Goal: Task Accomplishment & Management: Complete application form

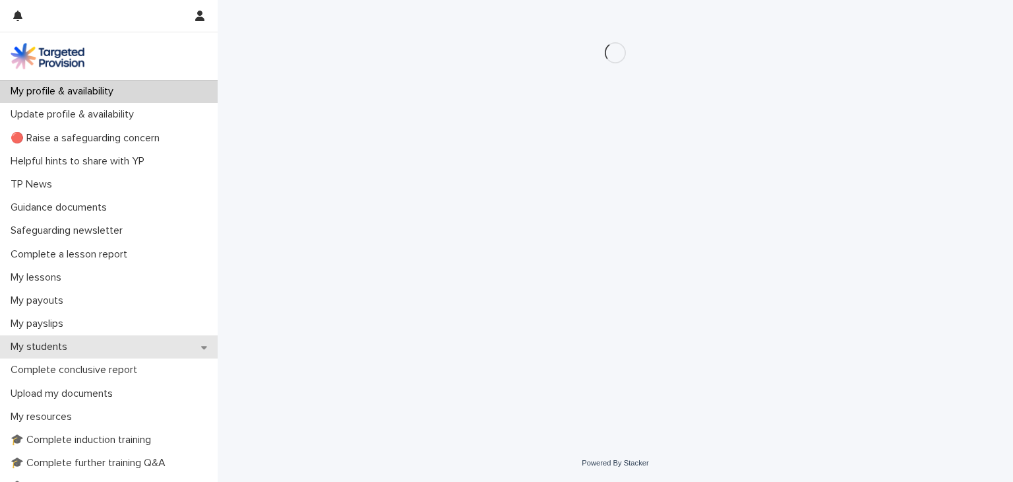
click at [28, 349] on p "My students" at bounding box center [41, 346] width 73 height 13
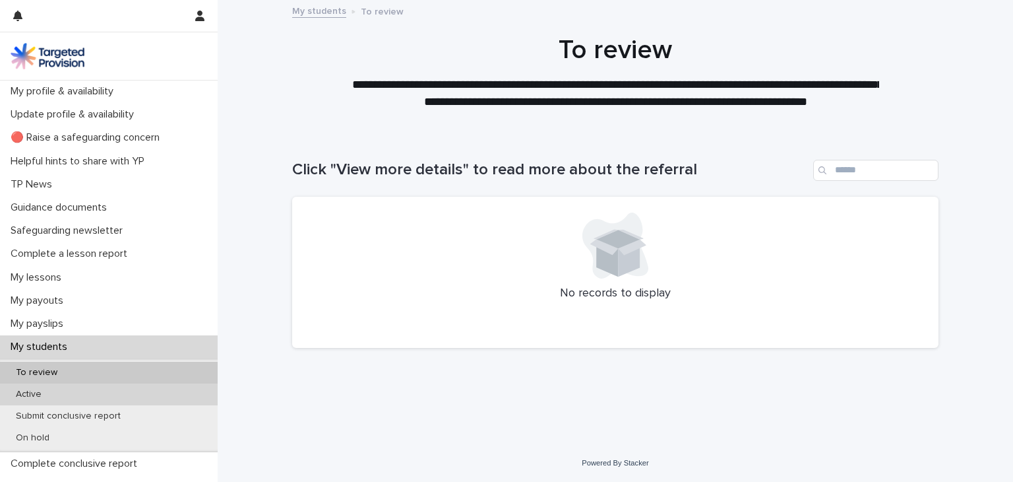
click at [32, 392] on p "Active" at bounding box center [28, 394] width 47 height 11
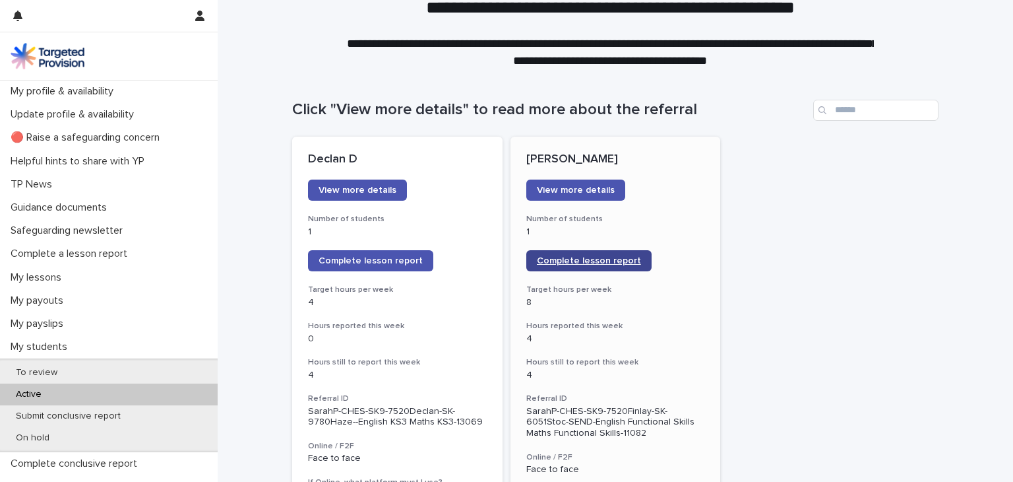
scroll to position [58, 0]
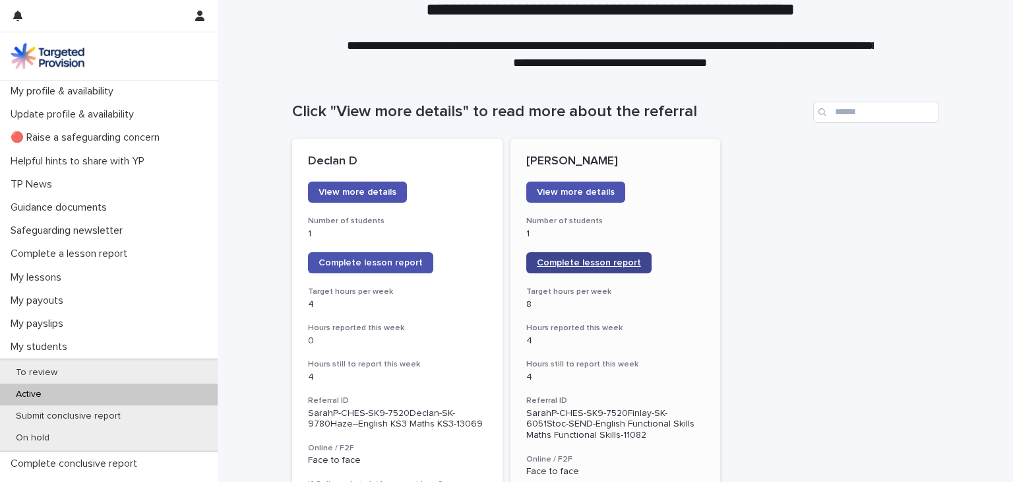
click at [544, 261] on span "Complete lesson report" at bounding box center [589, 262] width 104 height 9
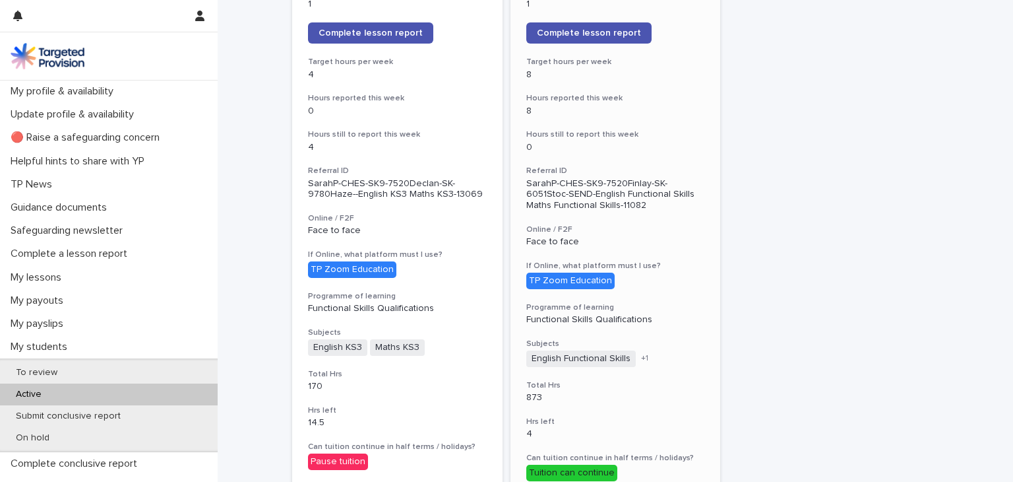
scroll to position [172, 0]
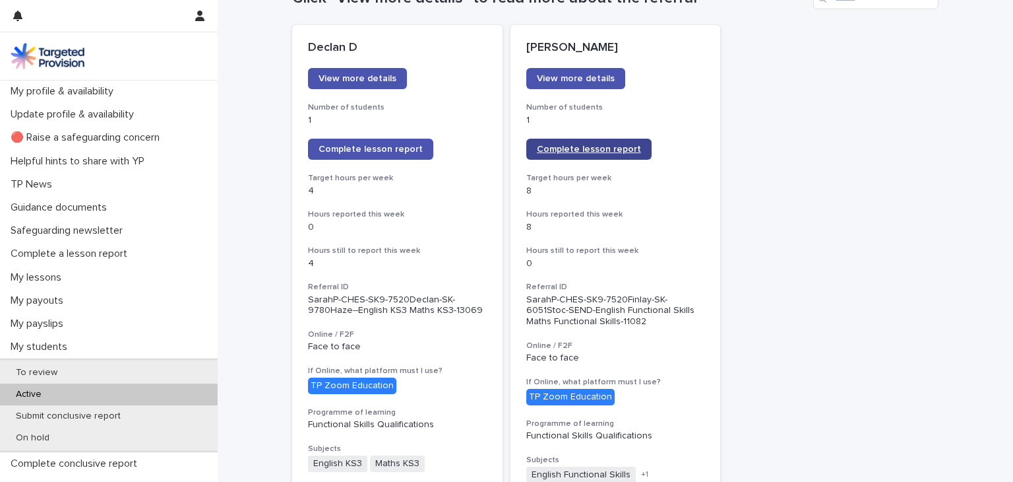
click at [548, 148] on span "Complete lesson report" at bounding box center [589, 148] width 104 height 9
